Goal: Find specific page/section: Find specific page/section

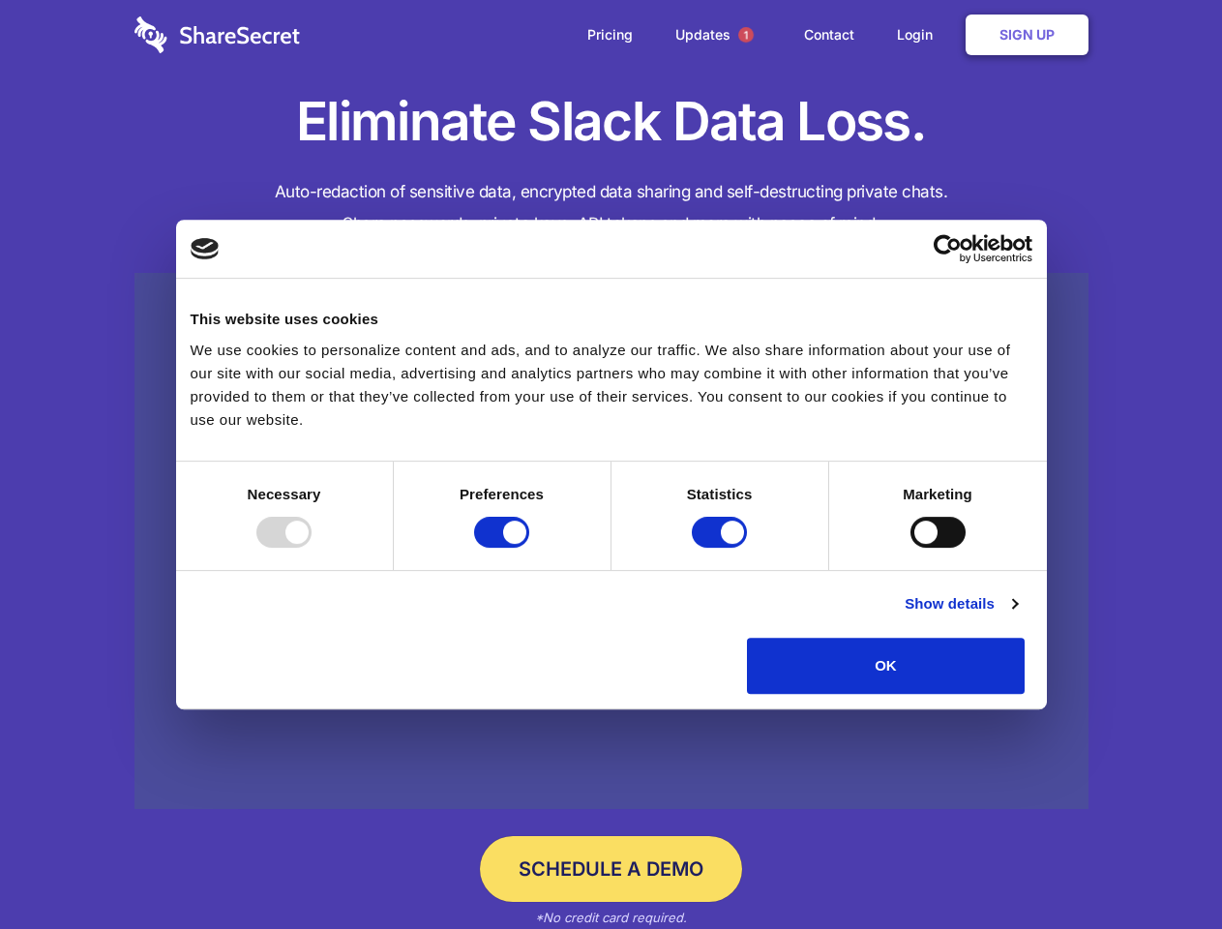
click at [312, 548] on div at bounding box center [283, 532] width 55 height 31
click at [529, 548] on input "Preferences" at bounding box center [501, 532] width 55 height 31
checkbox input "false"
click at [722, 548] on input "Statistics" at bounding box center [719, 532] width 55 height 31
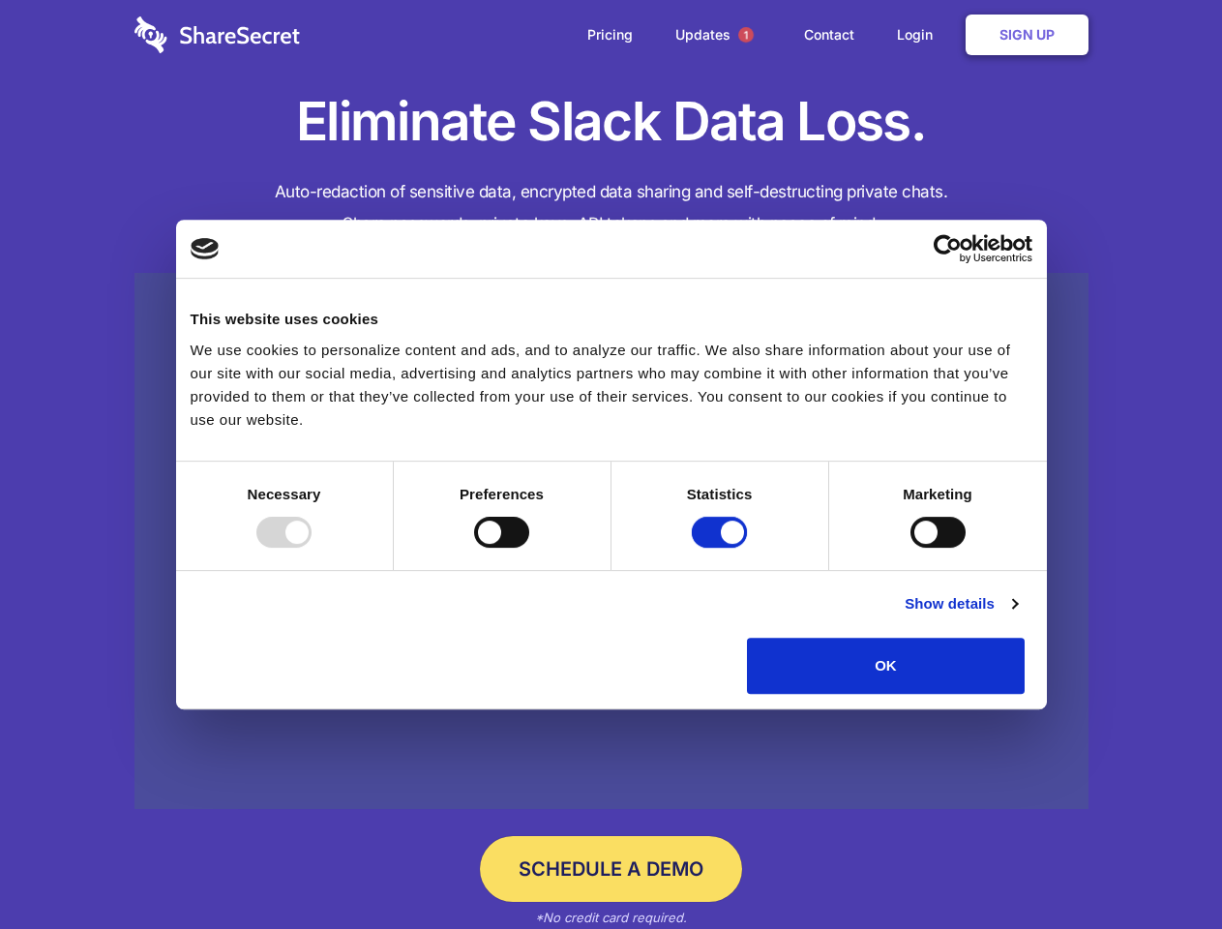
checkbox input "false"
click at [911, 548] on input "Marketing" at bounding box center [938, 532] width 55 height 31
checkbox input "true"
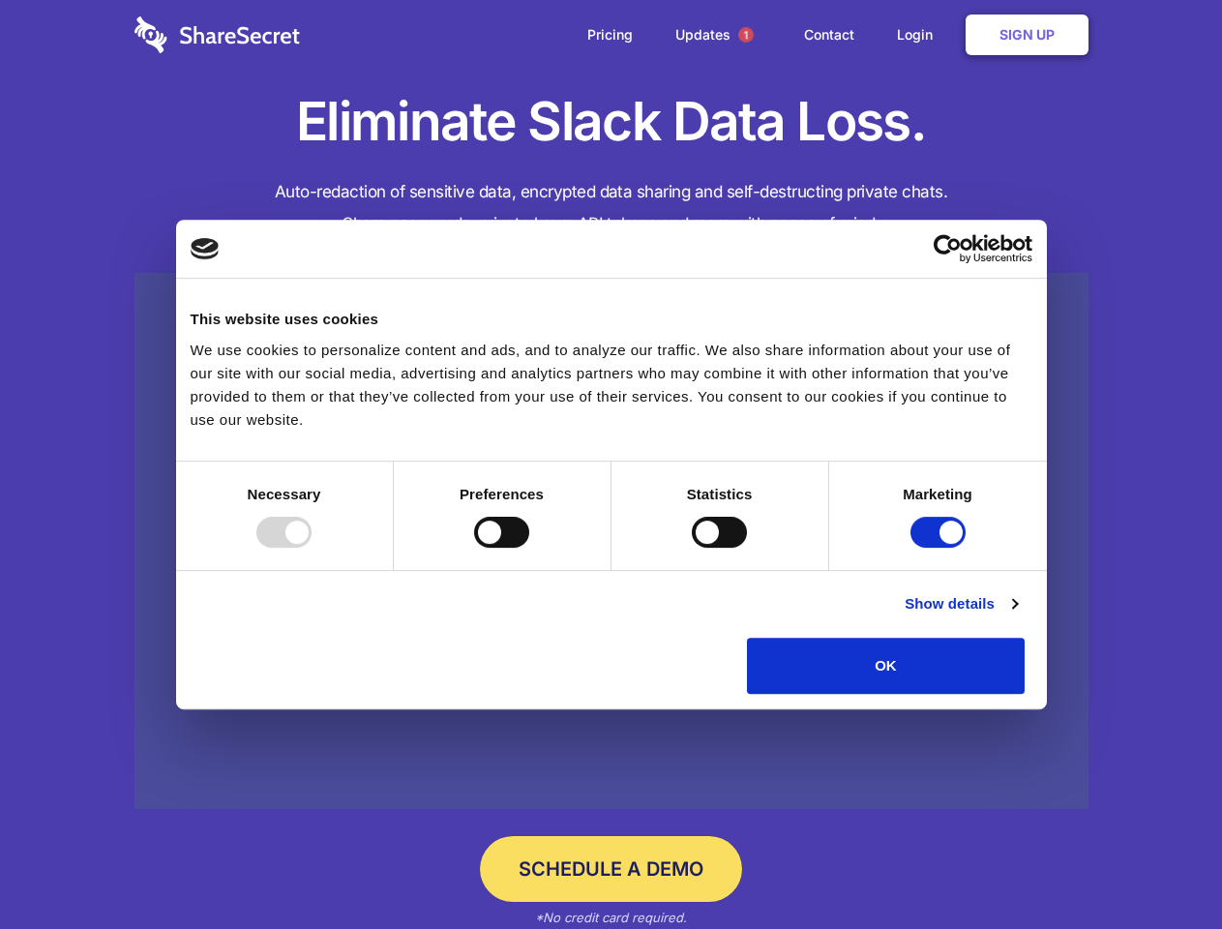
click at [1017, 615] on link "Show details" at bounding box center [961, 603] width 112 height 23
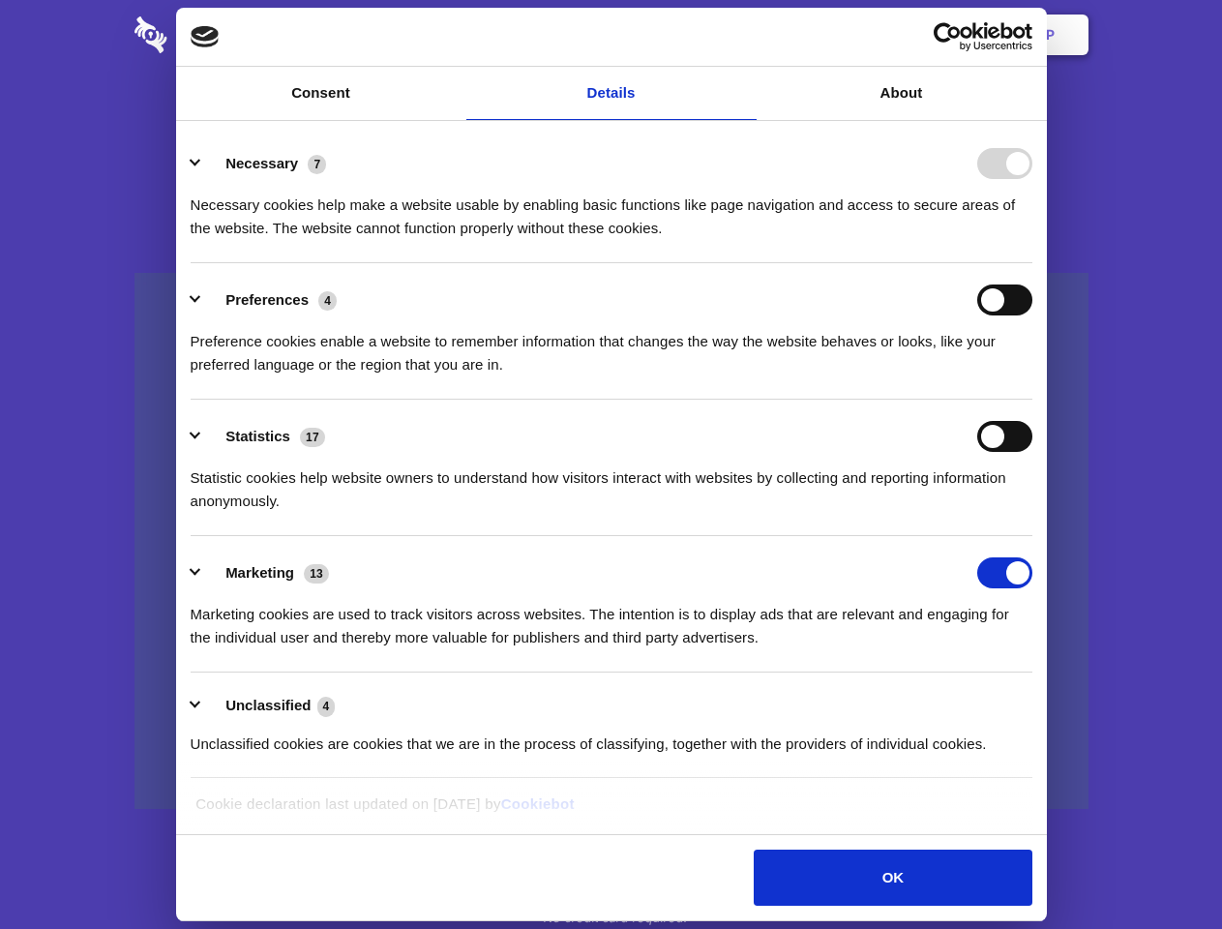
click at [1069, 701] on link at bounding box center [612, 541] width 954 height 537
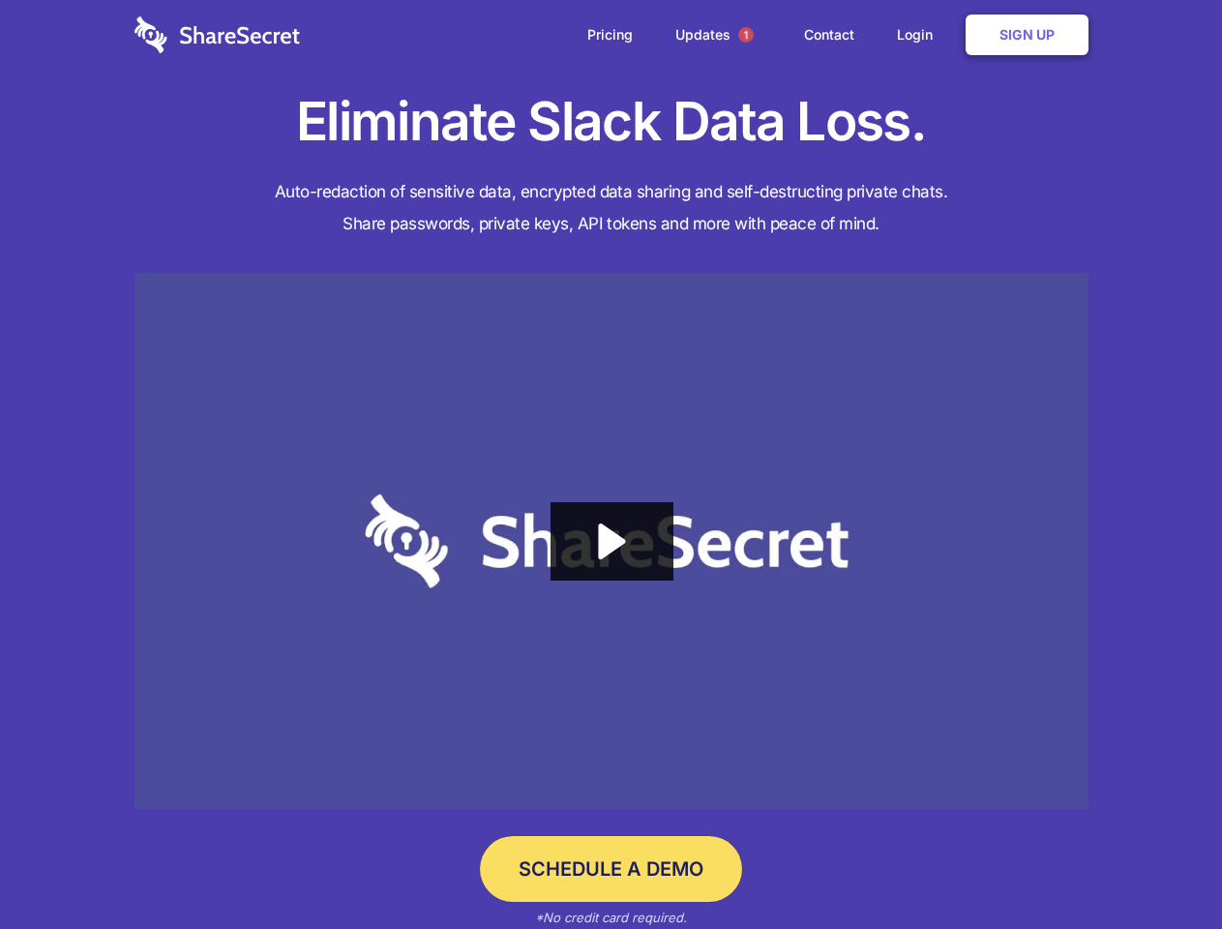
click at [745, 35] on span "1" at bounding box center [745, 34] width 15 height 15
